Goal: Information Seeking & Learning: Learn about a topic

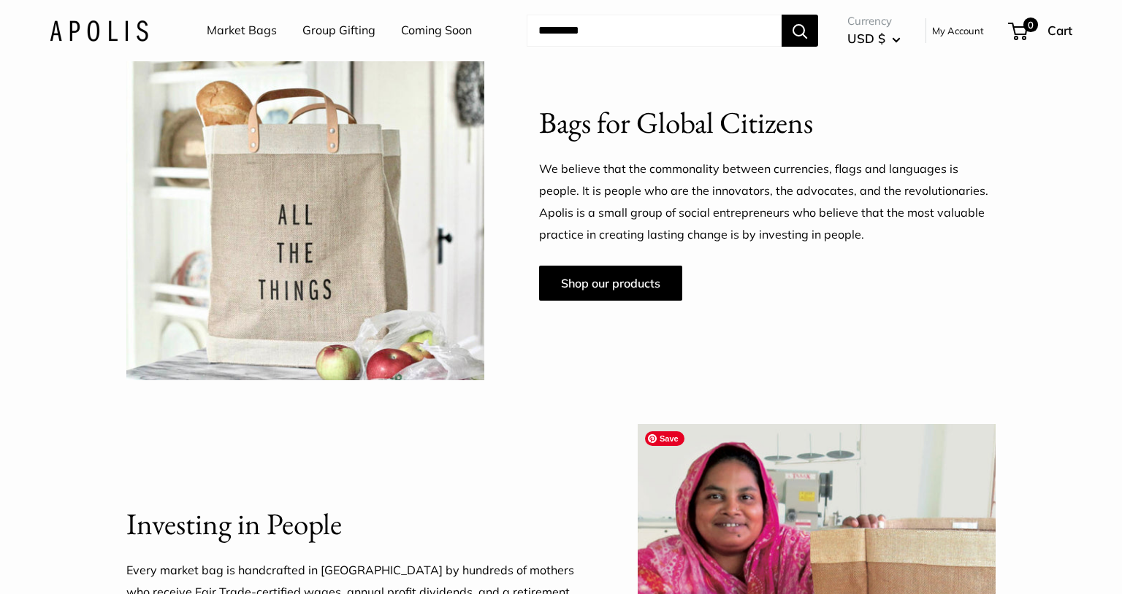
scroll to position [519, 0]
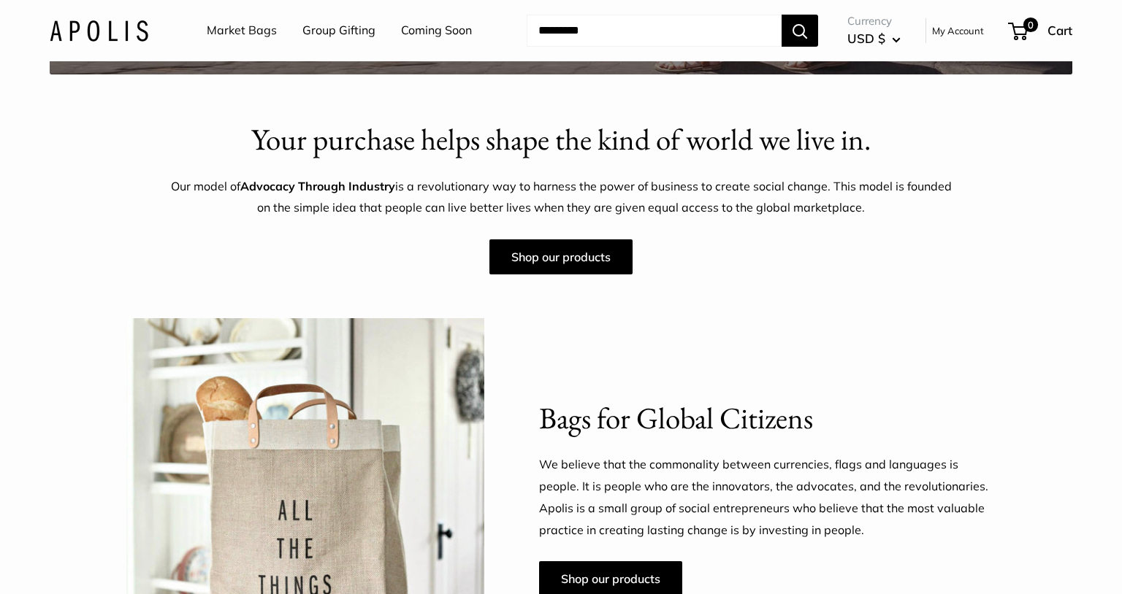
click at [267, 34] on link "Market Bags" at bounding box center [242, 31] width 70 height 22
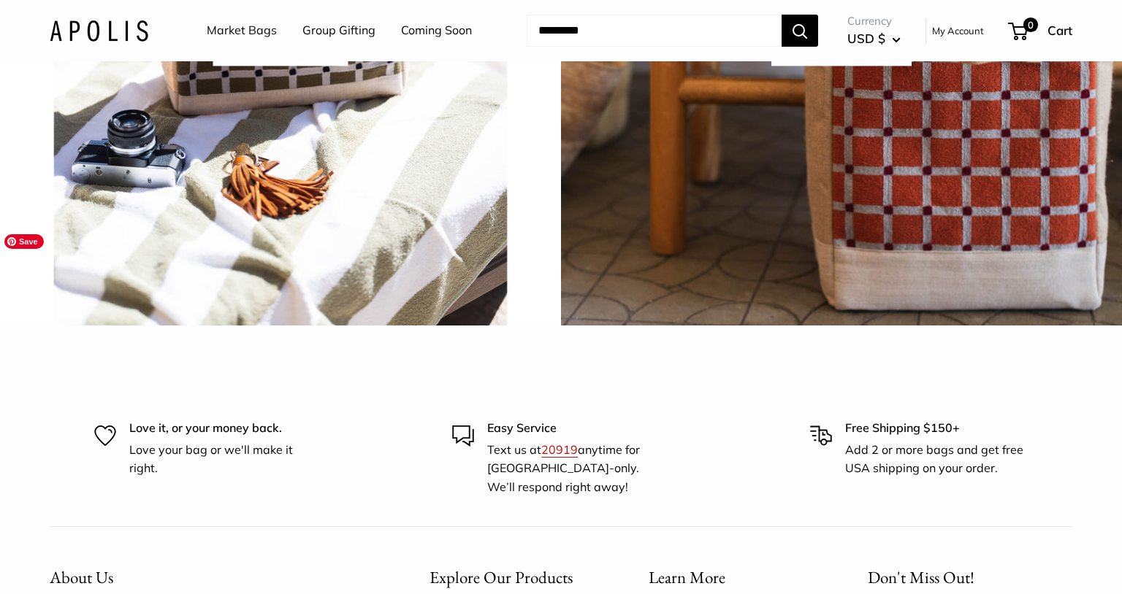
scroll to position [4465, 0]
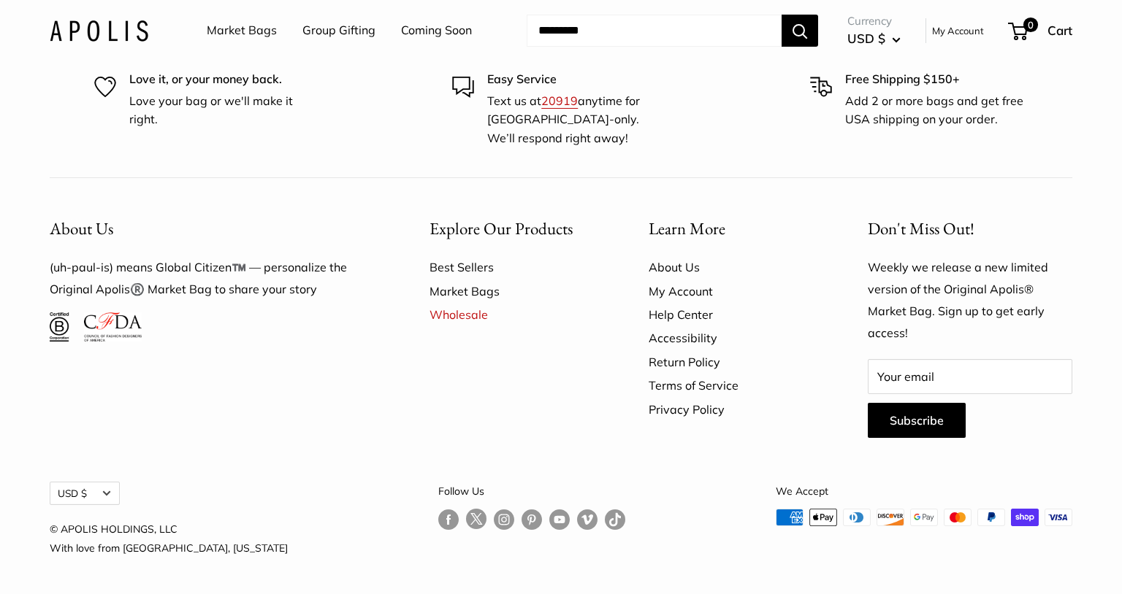
click at [673, 270] on link "About Us" at bounding box center [732, 267] width 168 height 23
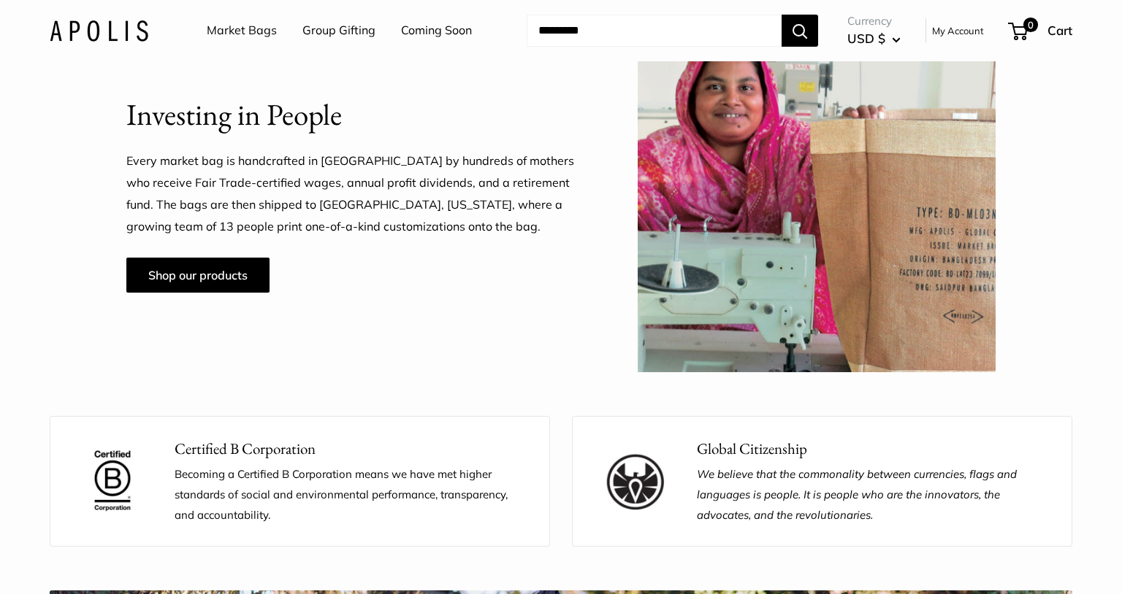
scroll to position [1176, 0]
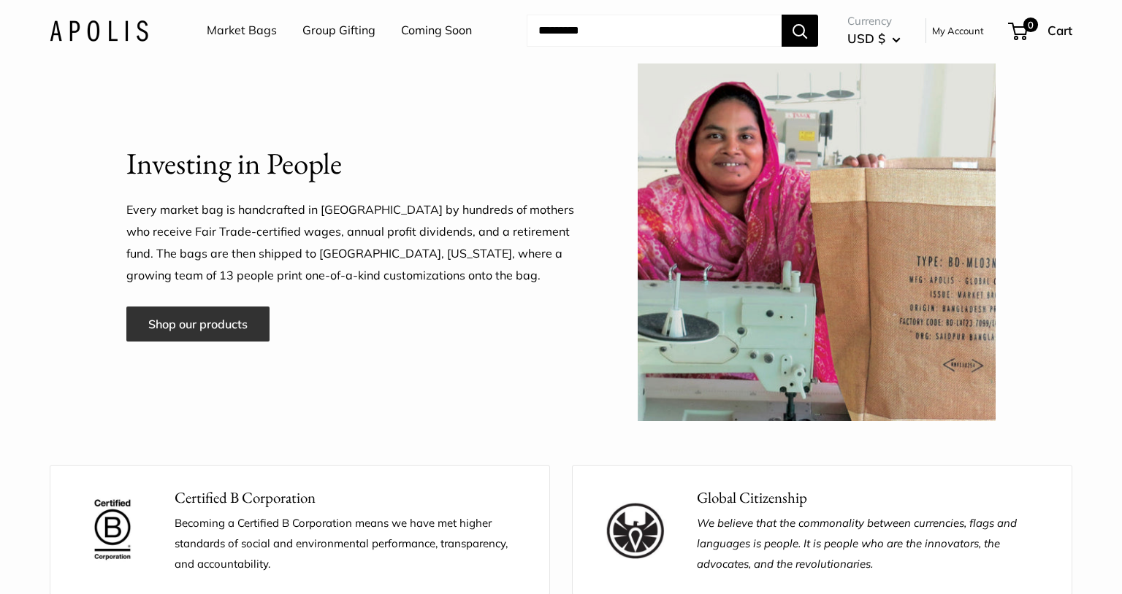
click at [241, 328] on link "Shop our products" at bounding box center [197, 324] width 143 height 35
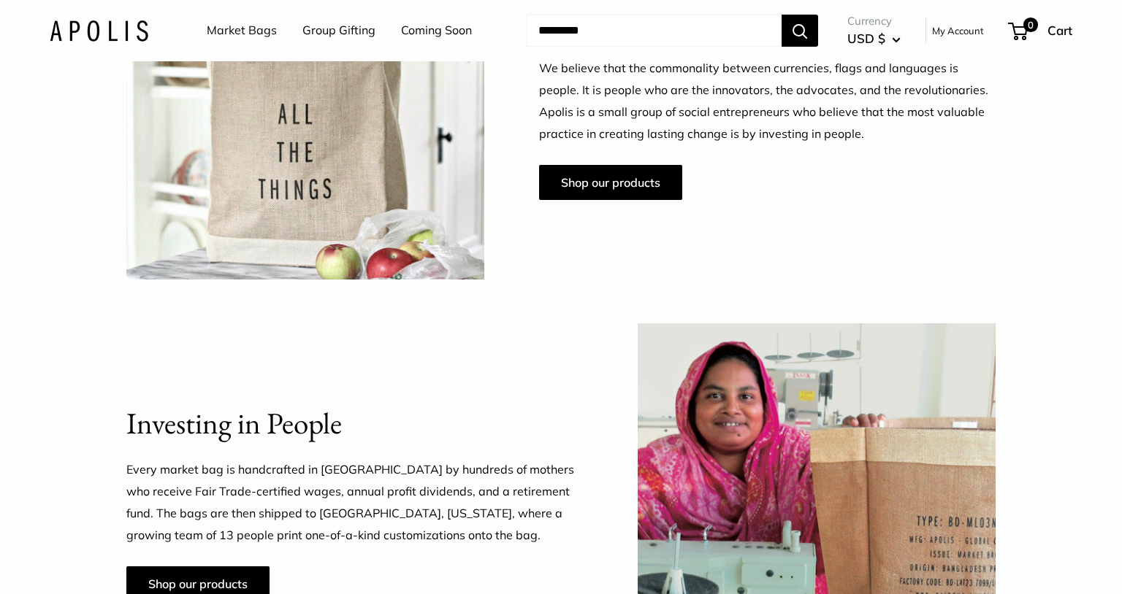
scroll to position [918, 0]
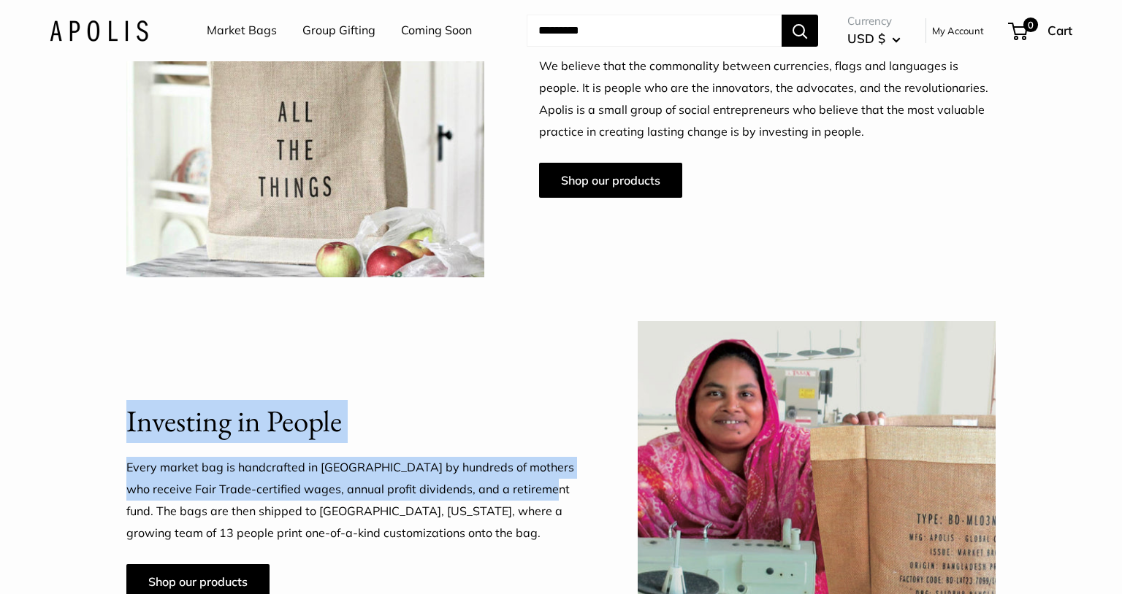
drag, startPoint x: 519, startPoint y: 491, endPoint x: 121, endPoint y: 497, distance: 398.0
click at [121, 497] on div "Investing in People Every market bag is handcrafted in Bangladesh by hundreds o…" at bounding box center [561, 500] width 1022 height 358
click at [338, 469] on p "Every market bag is handcrafted in [GEOGRAPHIC_DATA] by hundreds of mothers who…" at bounding box center [354, 501] width 456 height 88
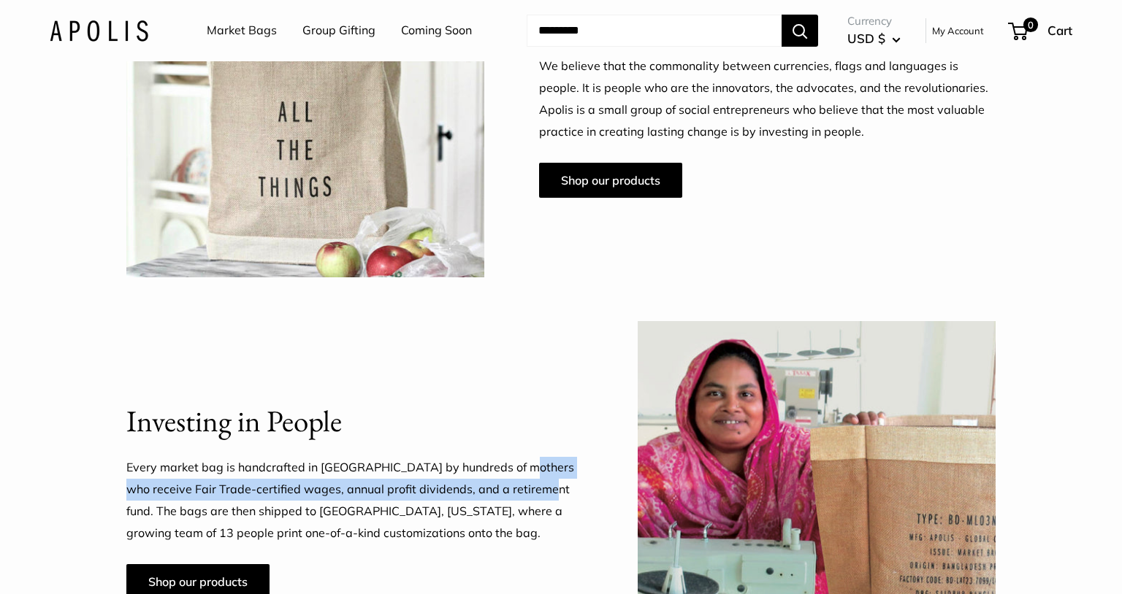
drag, startPoint x: 518, startPoint y: 467, endPoint x: 519, endPoint y: 492, distance: 24.9
click at [519, 492] on p "Every market bag is handcrafted in [GEOGRAPHIC_DATA] by hundreds of mothers who…" at bounding box center [354, 501] width 456 height 88
copy p "who receive Fair Trade-certified wages, annual profit dividends, and a retireme…"
